Goal: Navigation & Orientation: Find specific page/section

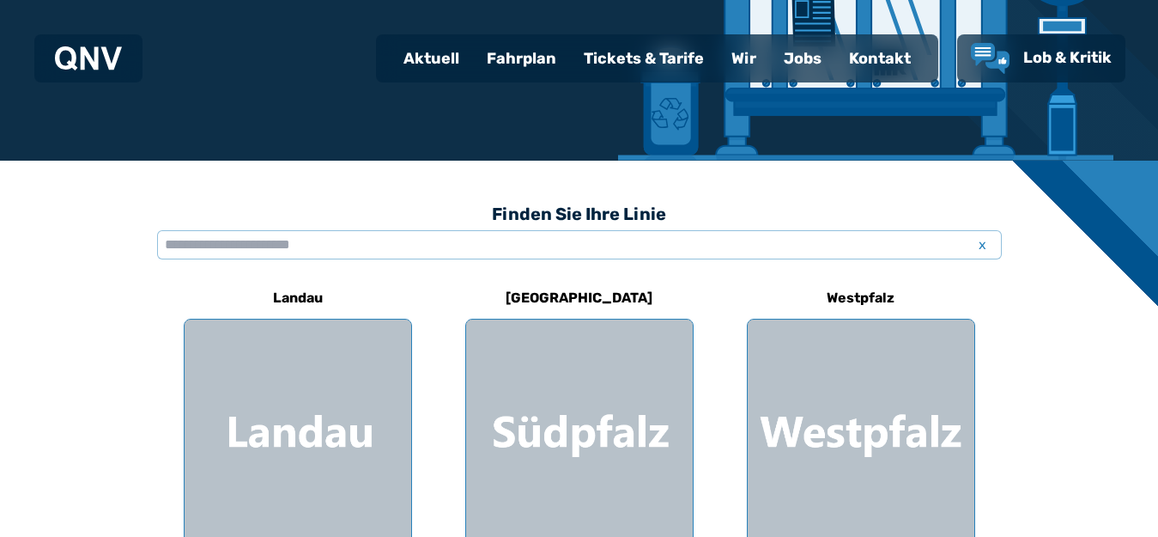
scroll to position [343, 0]
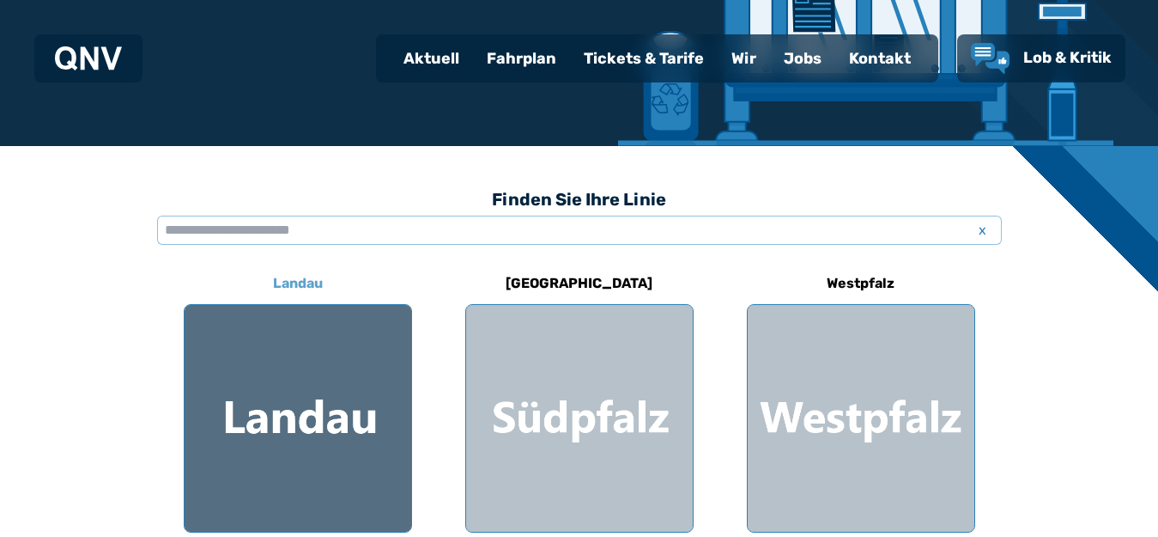
click at [301, 278] on h6 "Landau" at bounding box center [298, 283] width 64 height 27
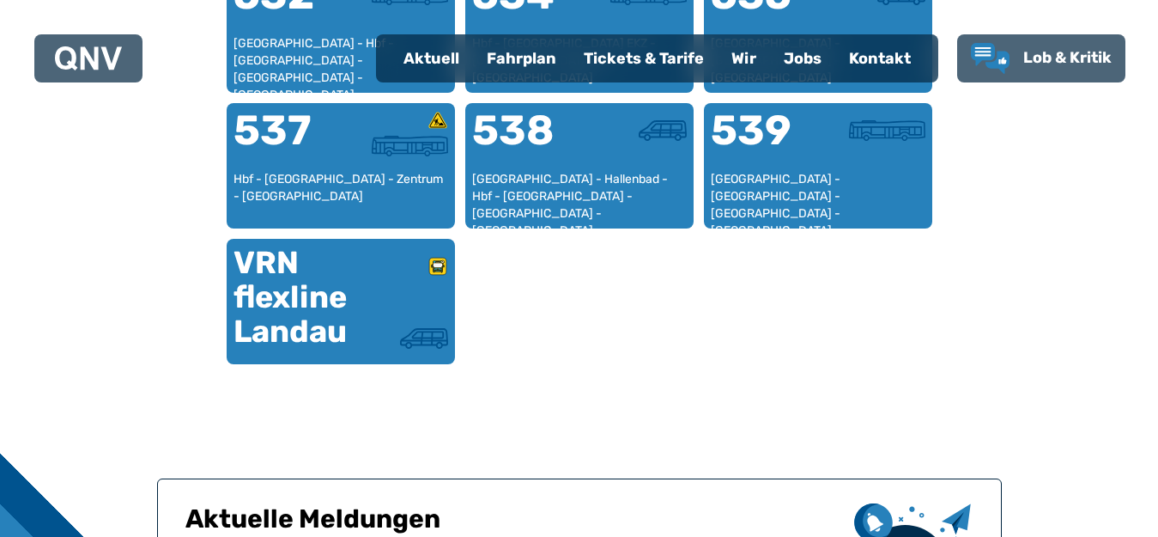
scroll to position [1044, 0]
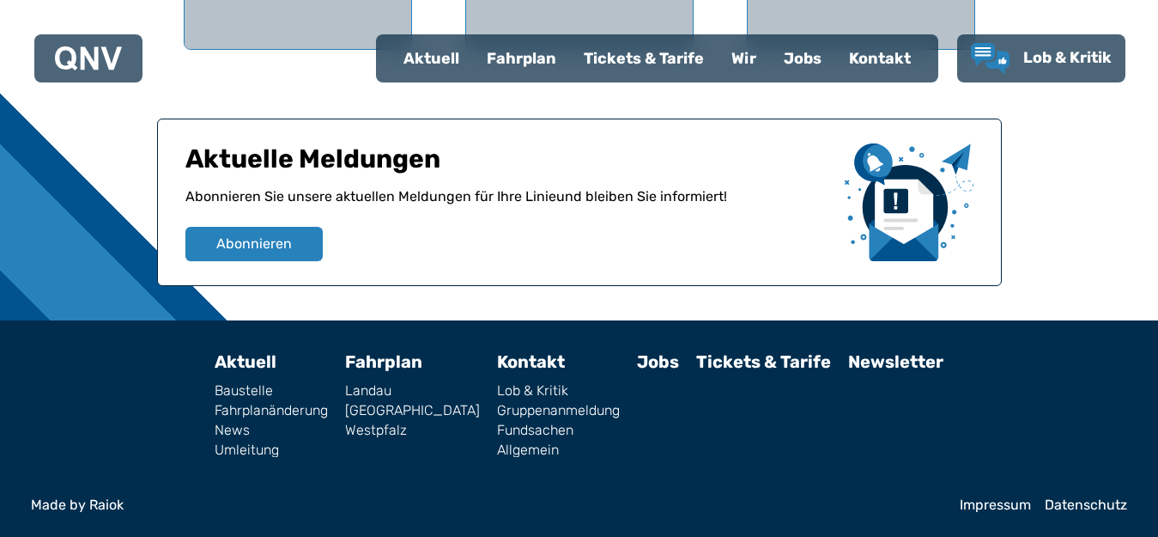
scroll to position [343, 0]
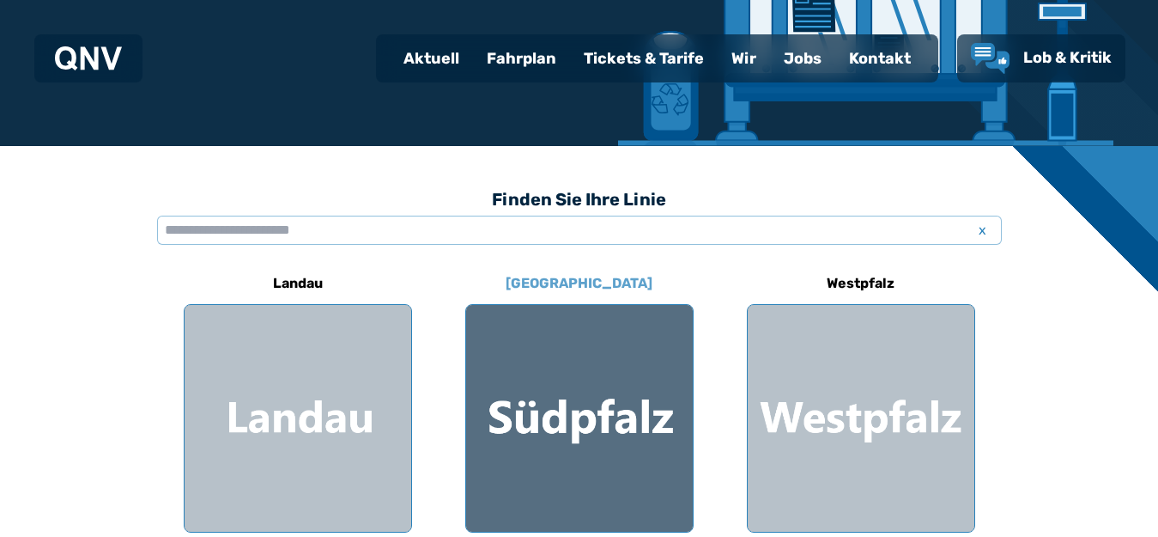
click at [586, 283] on h6 "[GEOGRAPHIC_DATA]" at bounding box center [579, 283] width 161 height 27
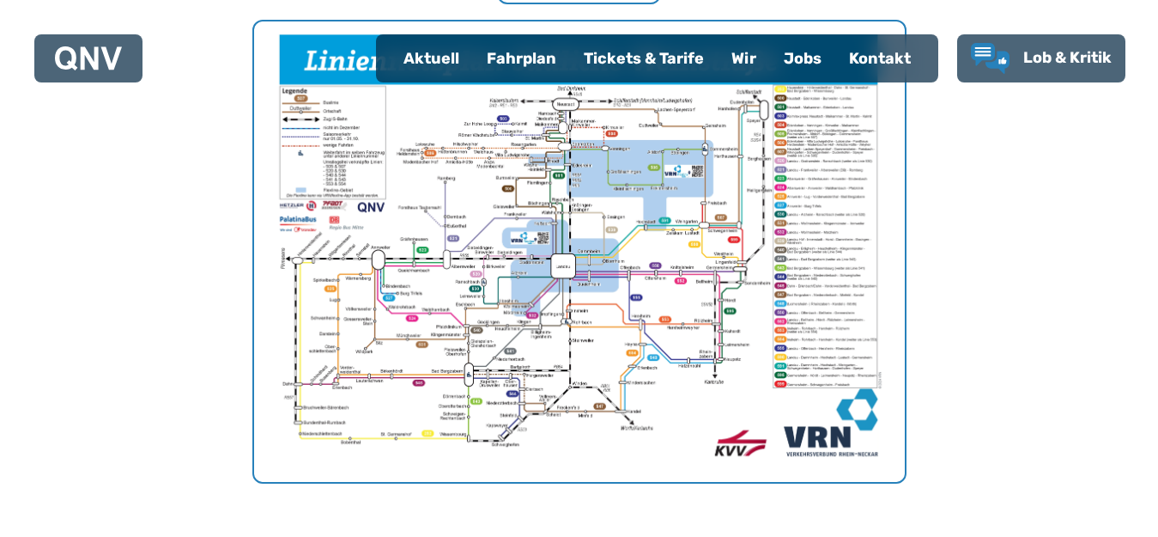
scroll to position [443, 0]
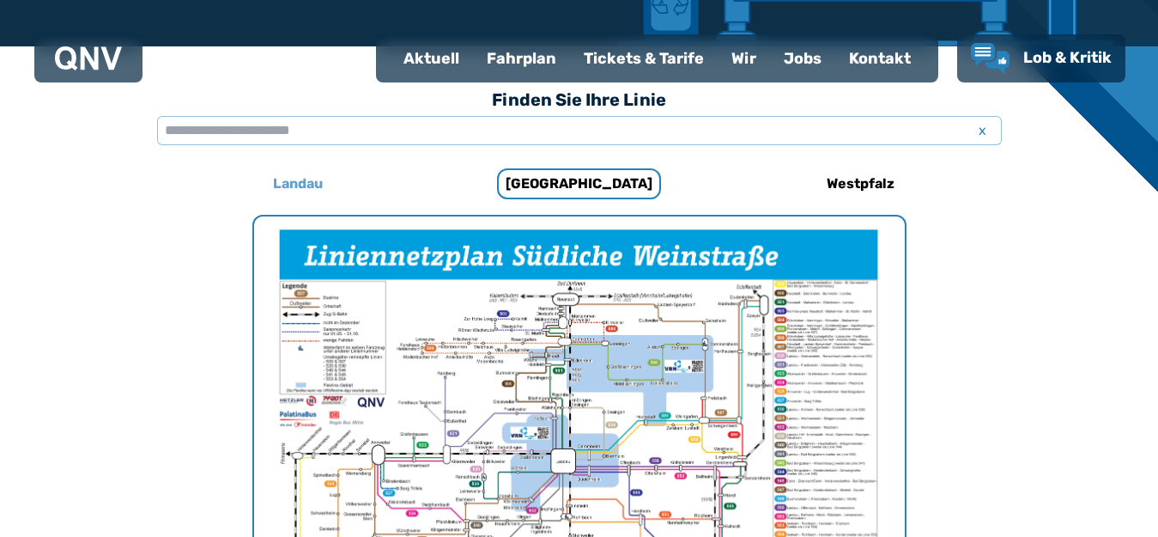
click at [292, 182] on h6 "Landau" at bounding box center [298, 183] width 64 height 27
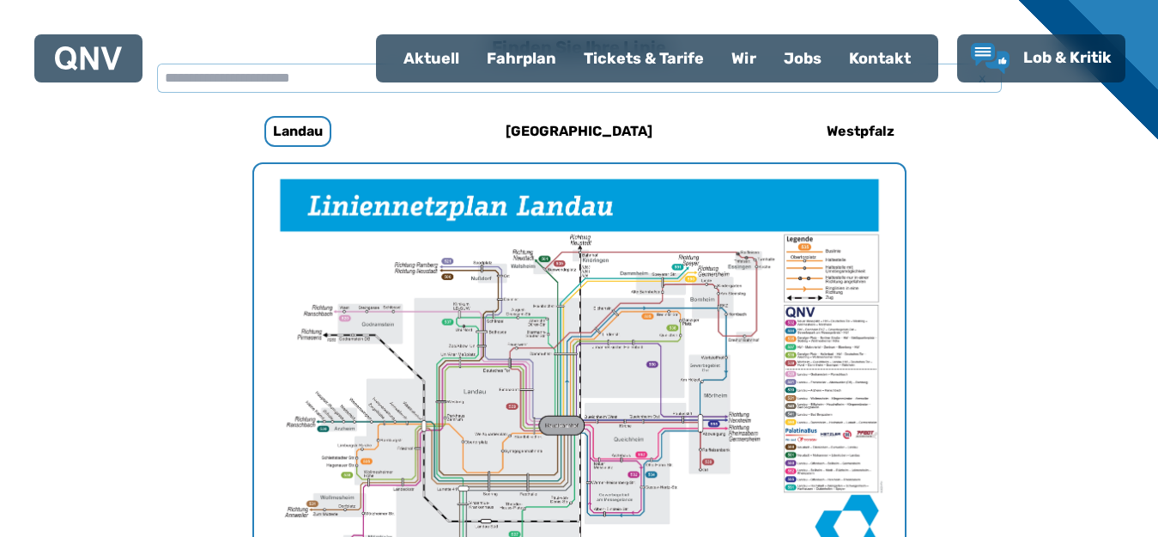
scroll to position [372, 0]
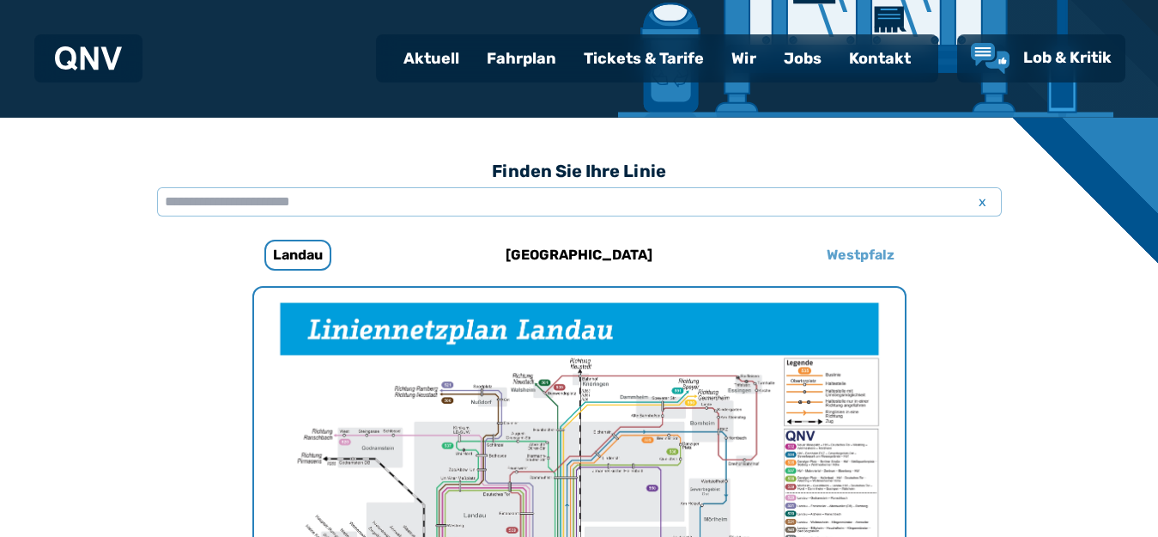
click at [868, 258] on h6 "Westpfalz" at bounding box center [861, 254] width 82 height 27
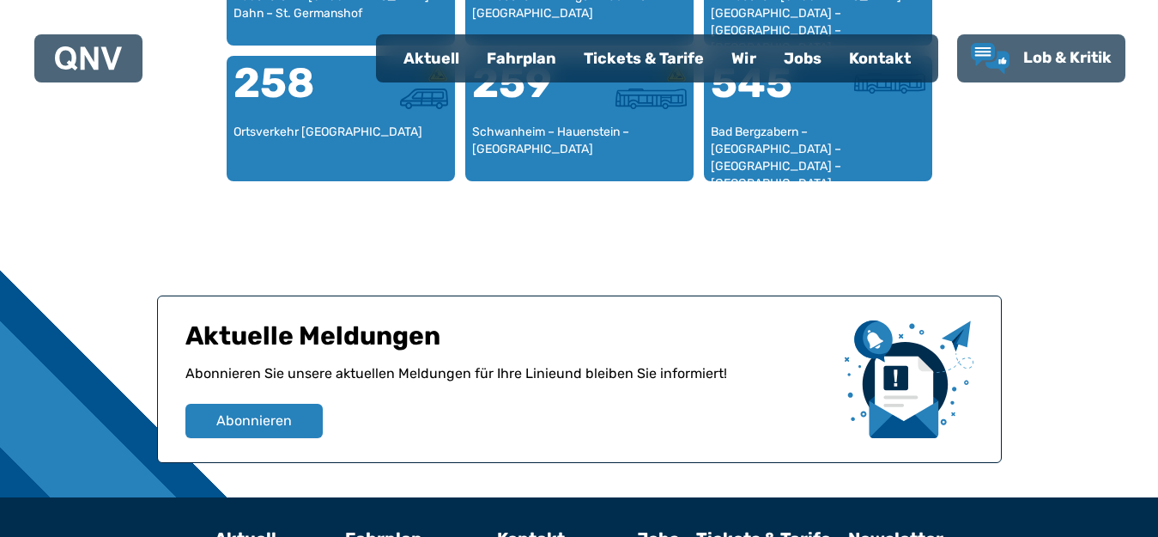
scroll to position [2564, 0]
